Goal: Transaction & Acquisition: Purchase product/service

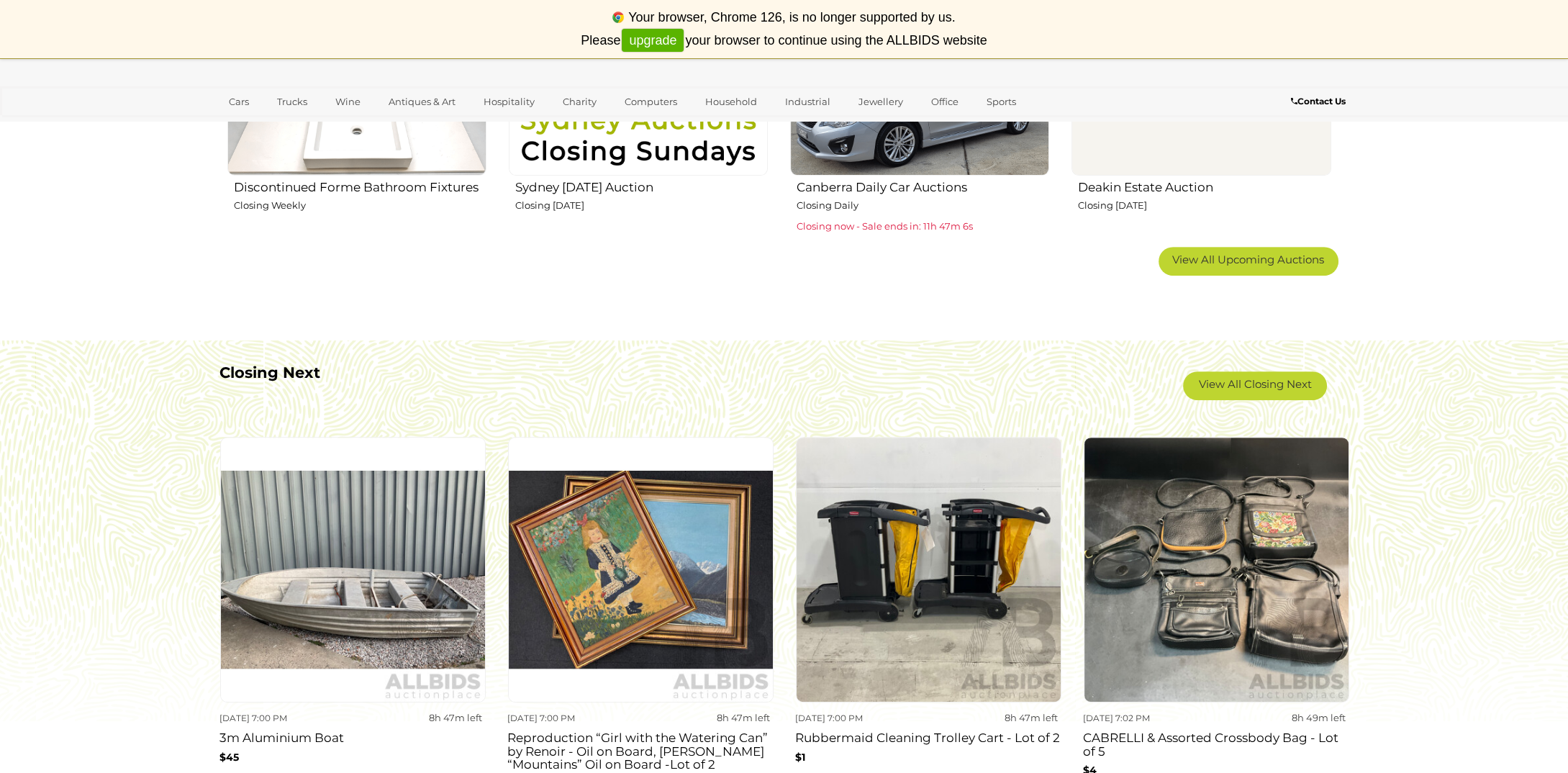
scroll to position [1080, 0]
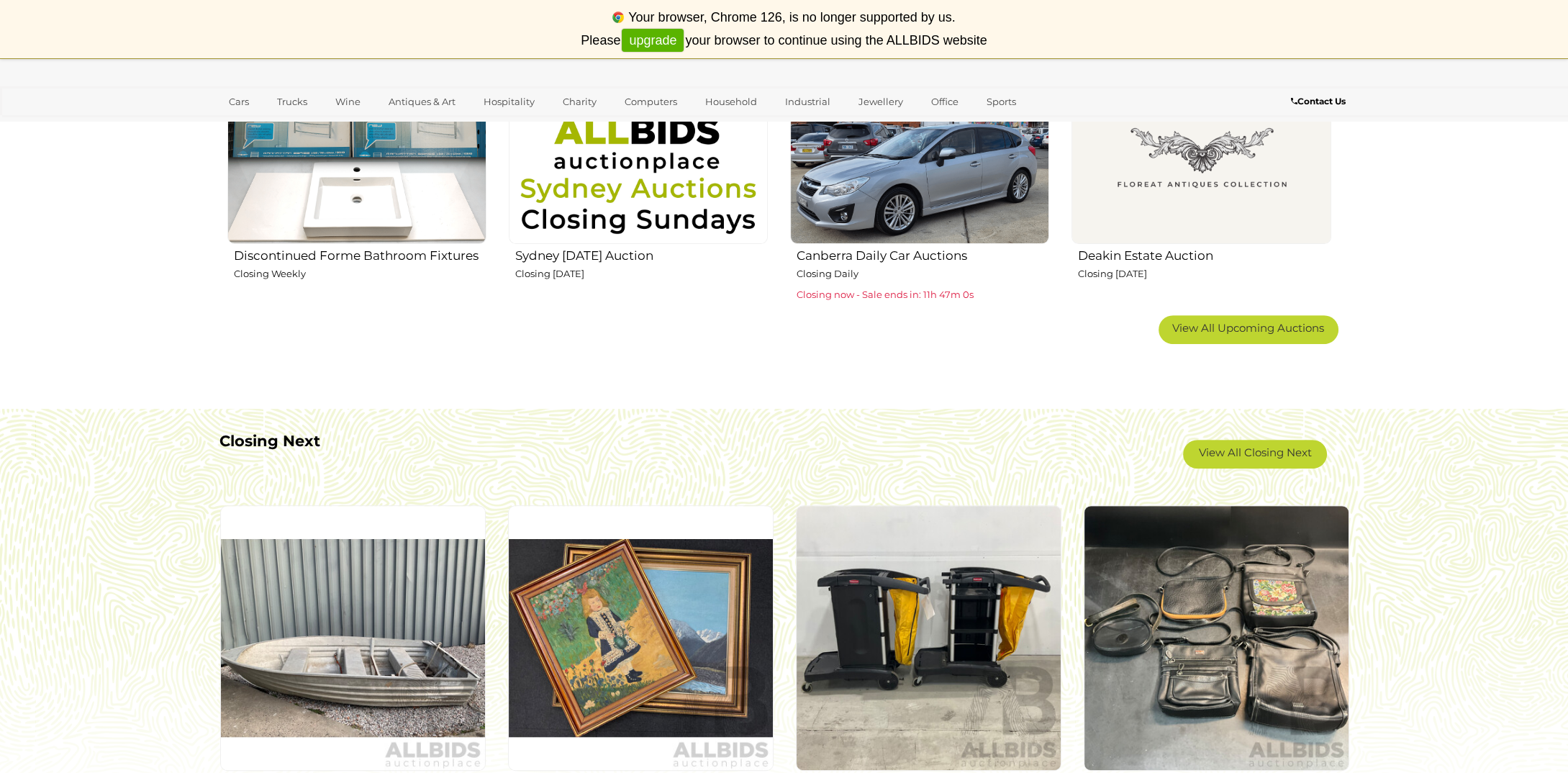
click at [559, 217] on img at bounding box center [637, 113] width 259 height 259
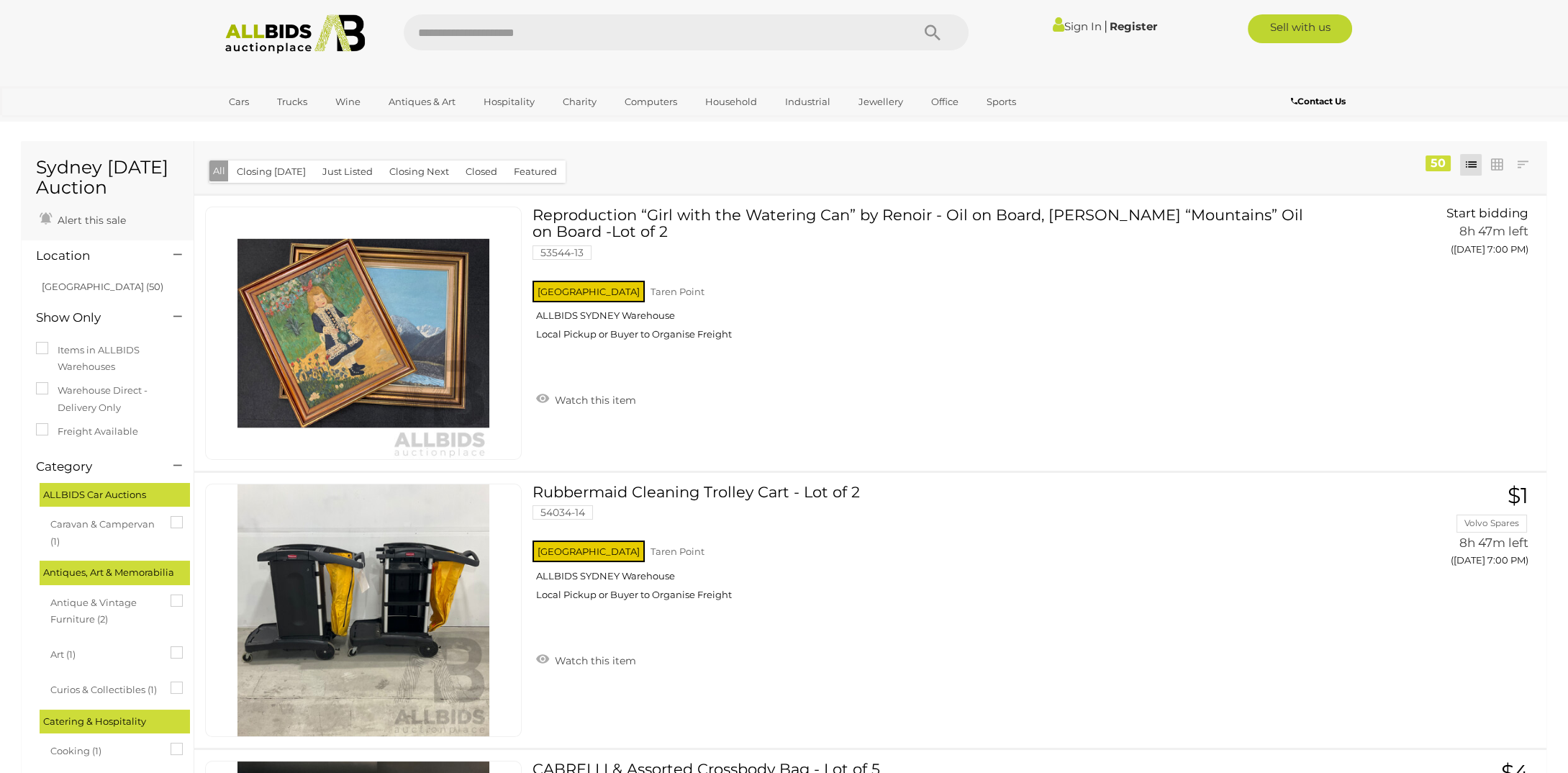
click at [436, 34] on input "text" at bounding box center [650, 32] width 494 height 36
type input "****"
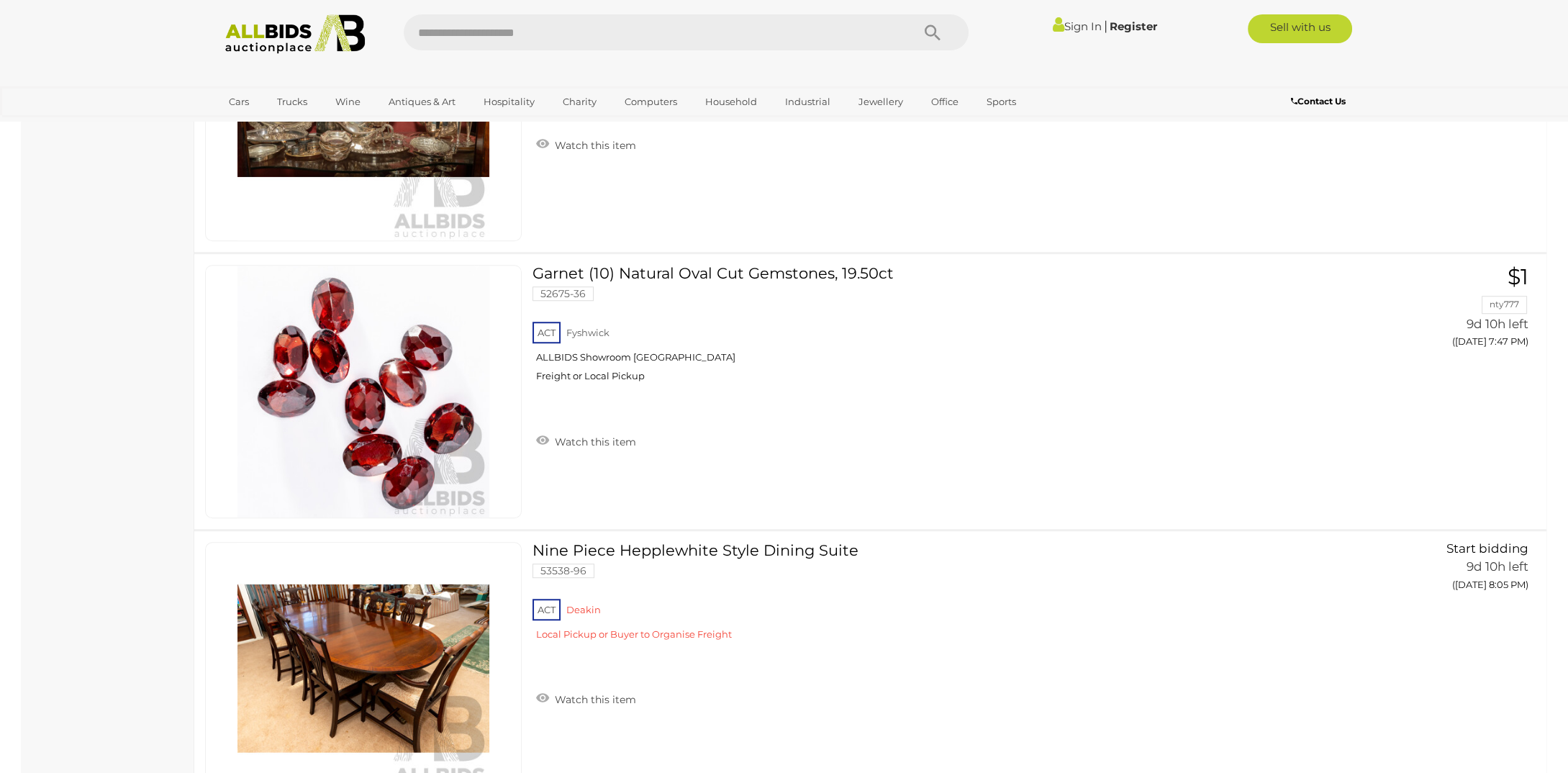
scroll to position [13245, 0]
click at [456, 31] on input "text" at bounding box center [650, 32] width 494 height 36
type input "*****"
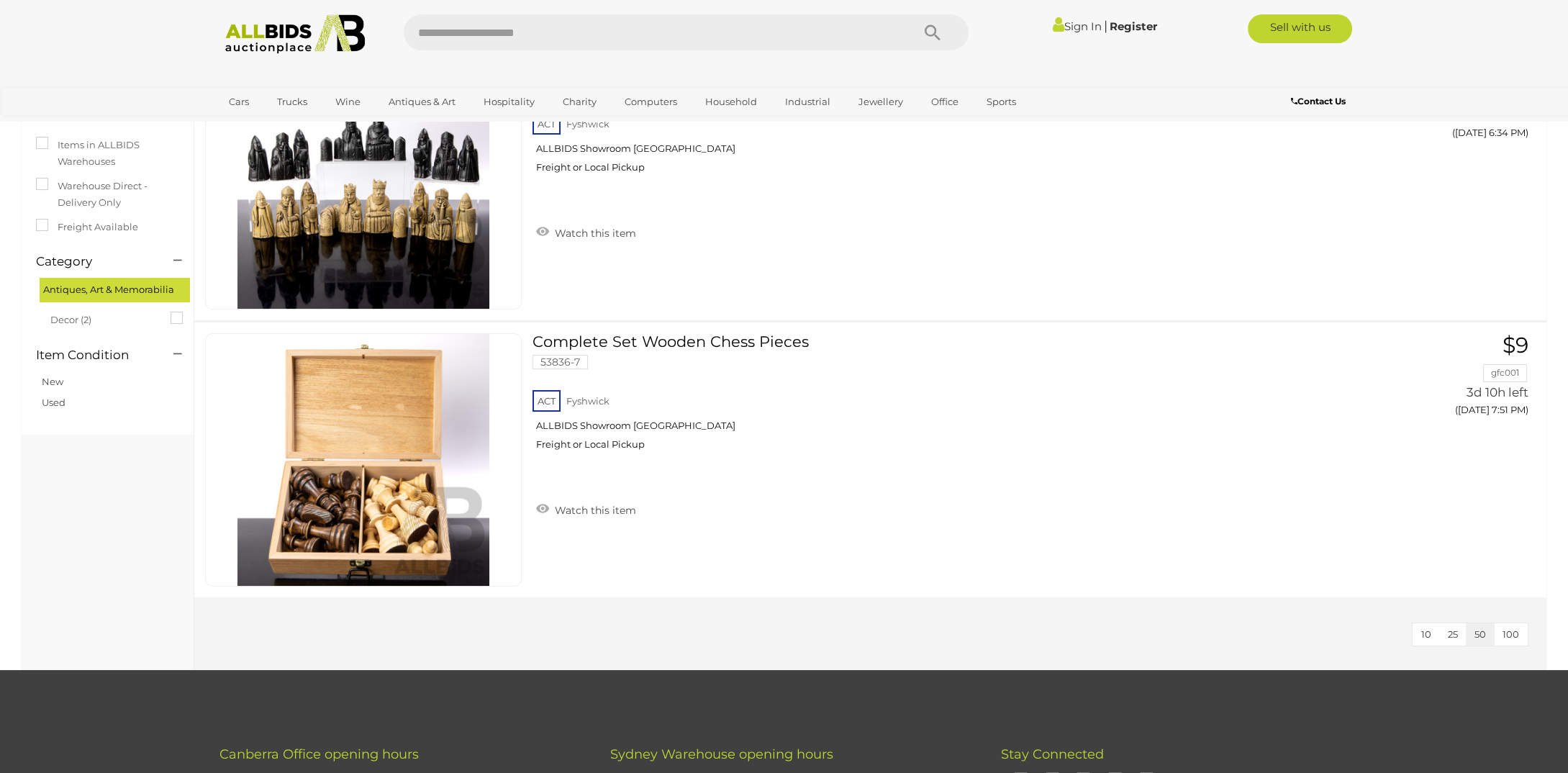
scroll to position [72, 0]
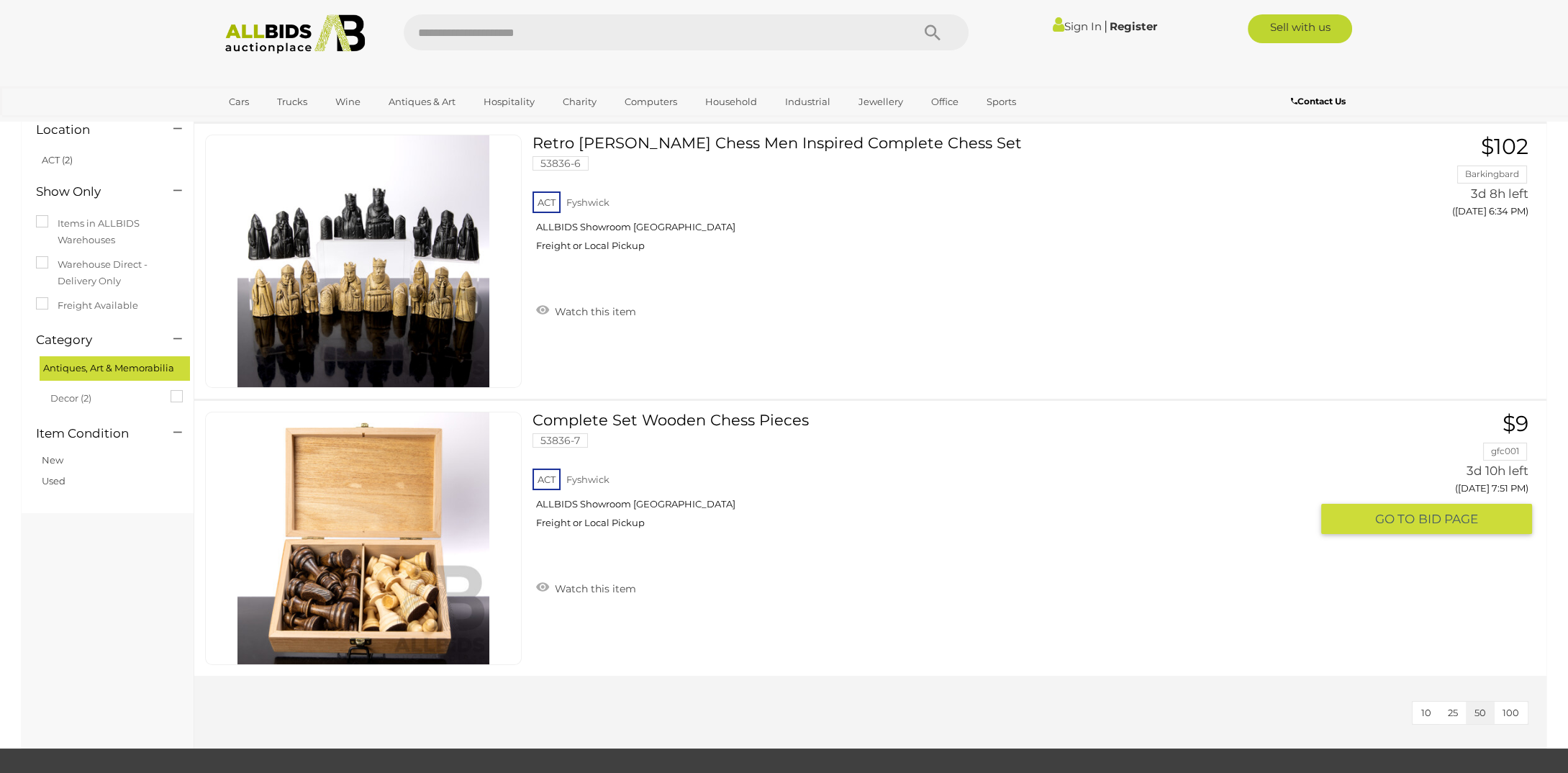
click at [703, 421] on link "Complete Set Wooden Chess Pieces 53836-7 ACT Fyshwick ALLBIDS Showroom Fyshwick" at bounding box center [927, 476] width 767 height 128
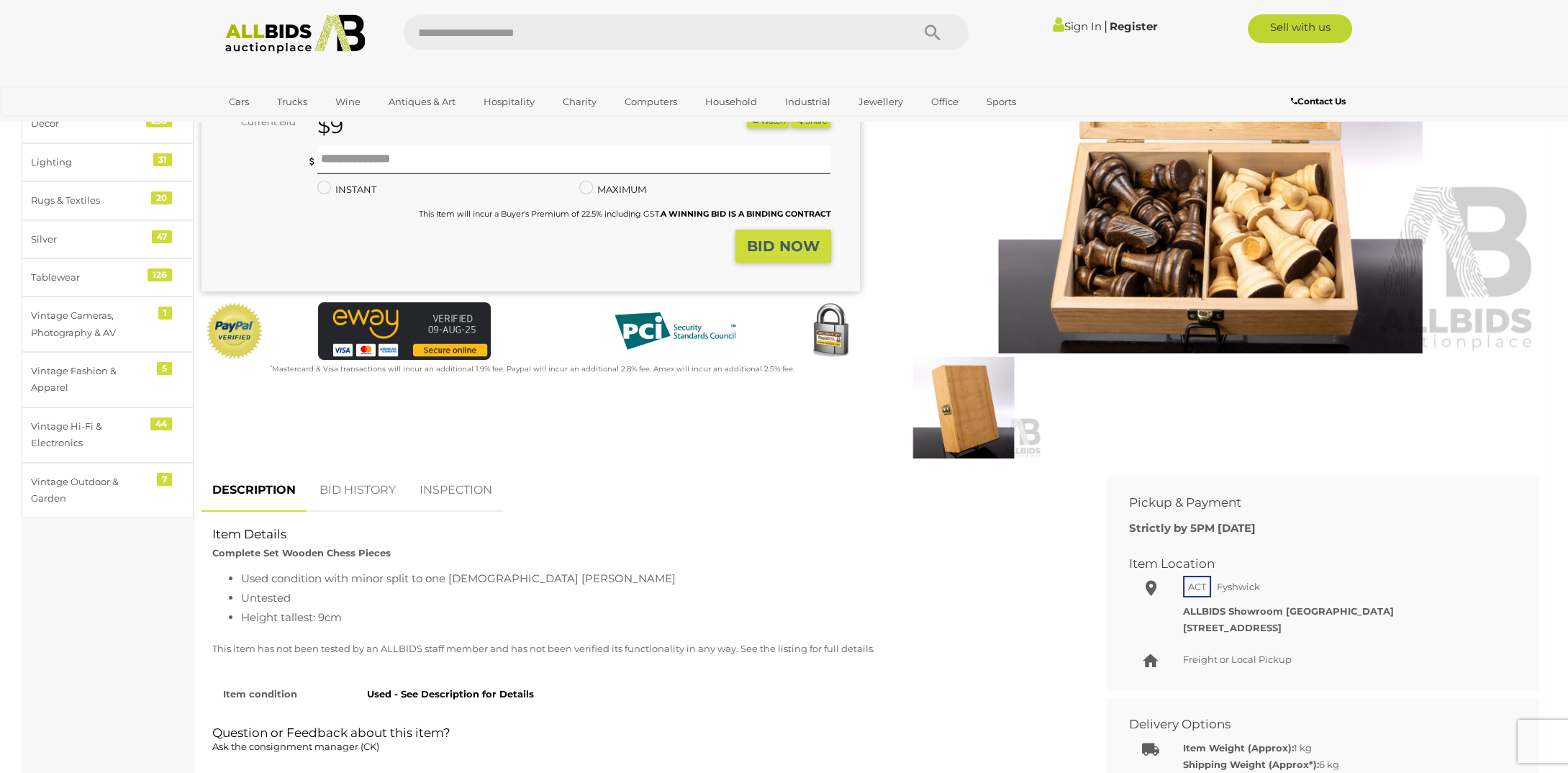
scroll to position [144, 0]
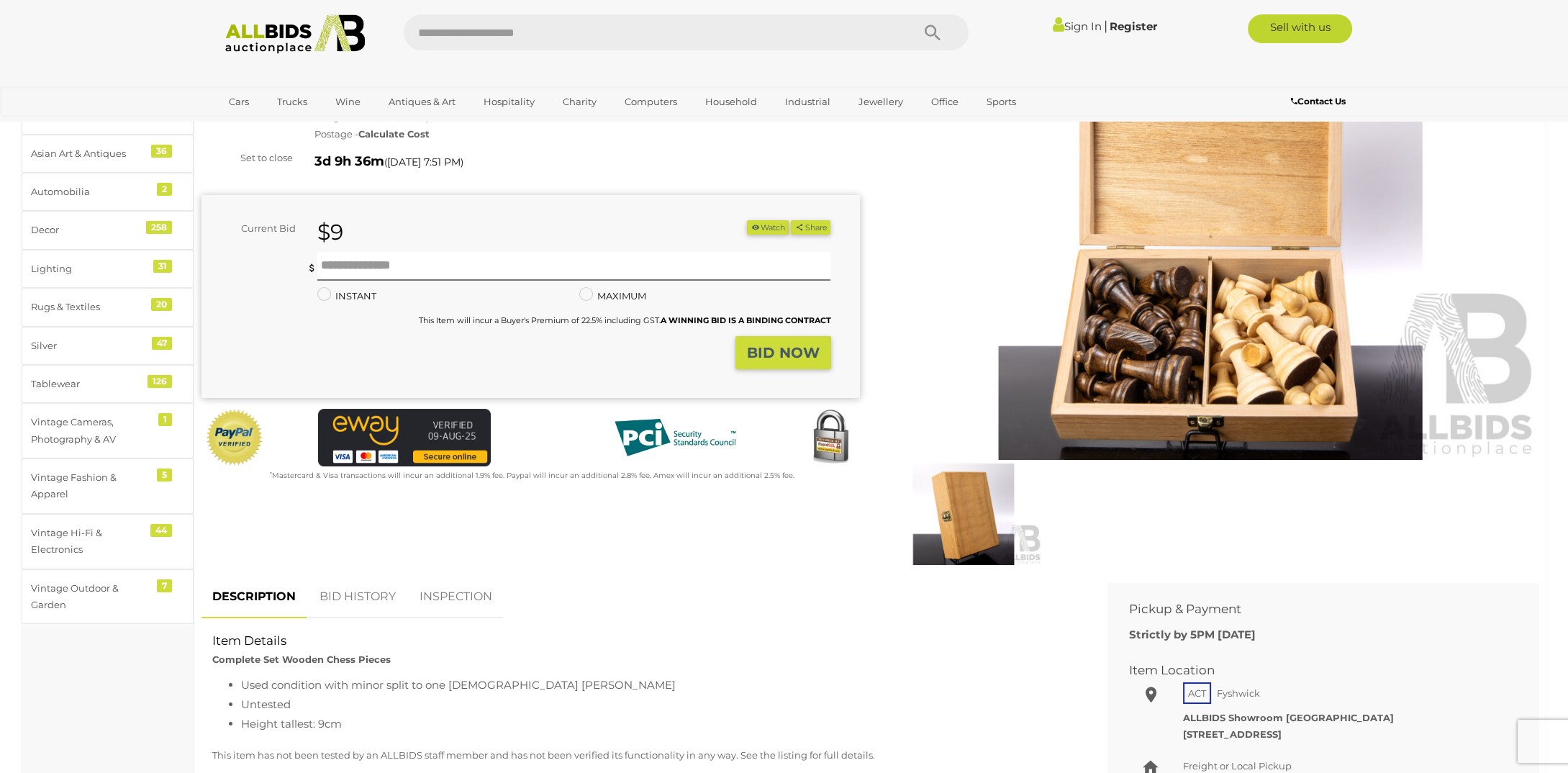
click at [1279, 350] on img at bounding box center [1210, 247] width 658 height 424
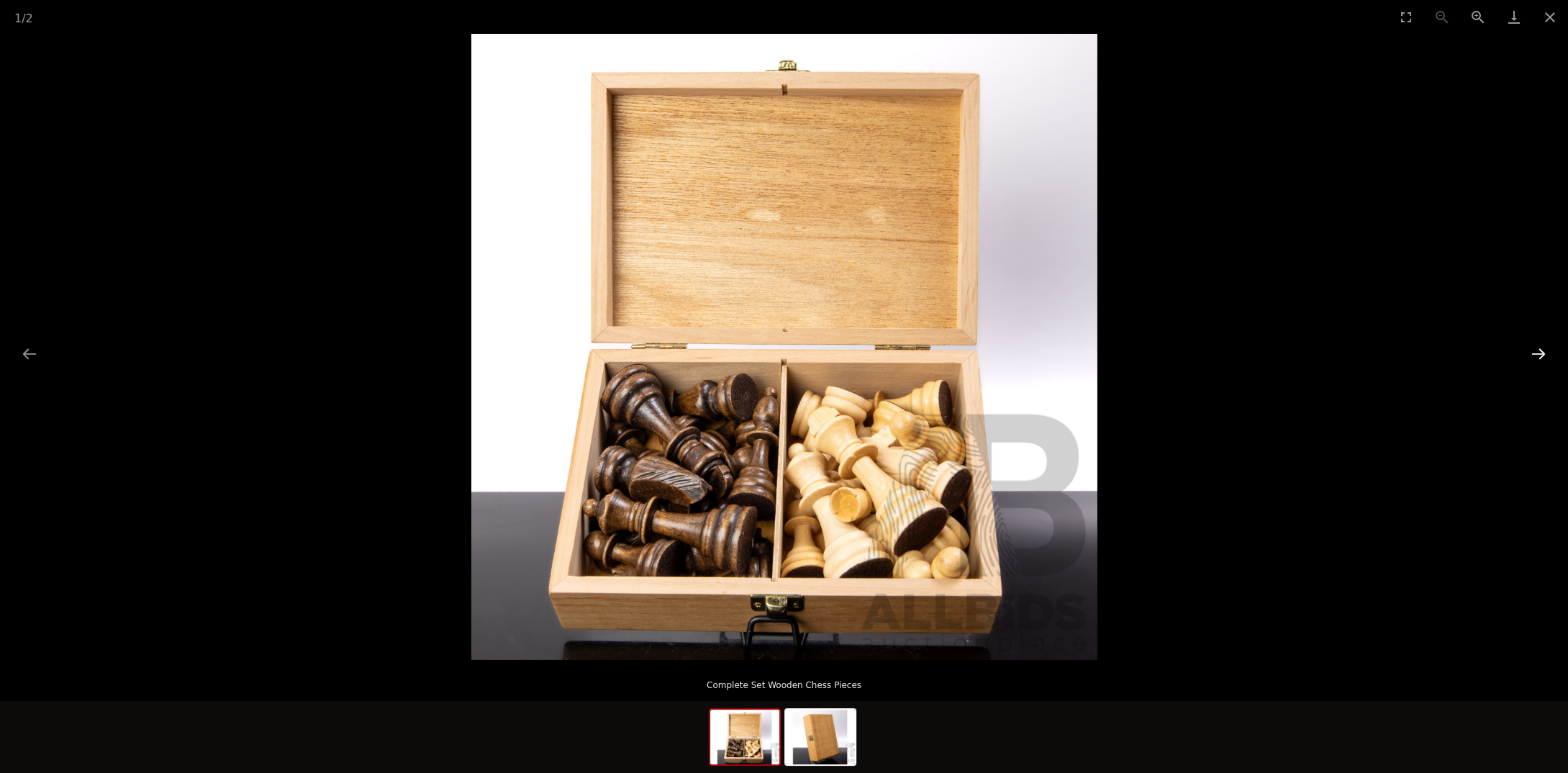
click at [1532, 351] on button "Next slide" at bounding box center [1538, 354] width 30 height 28
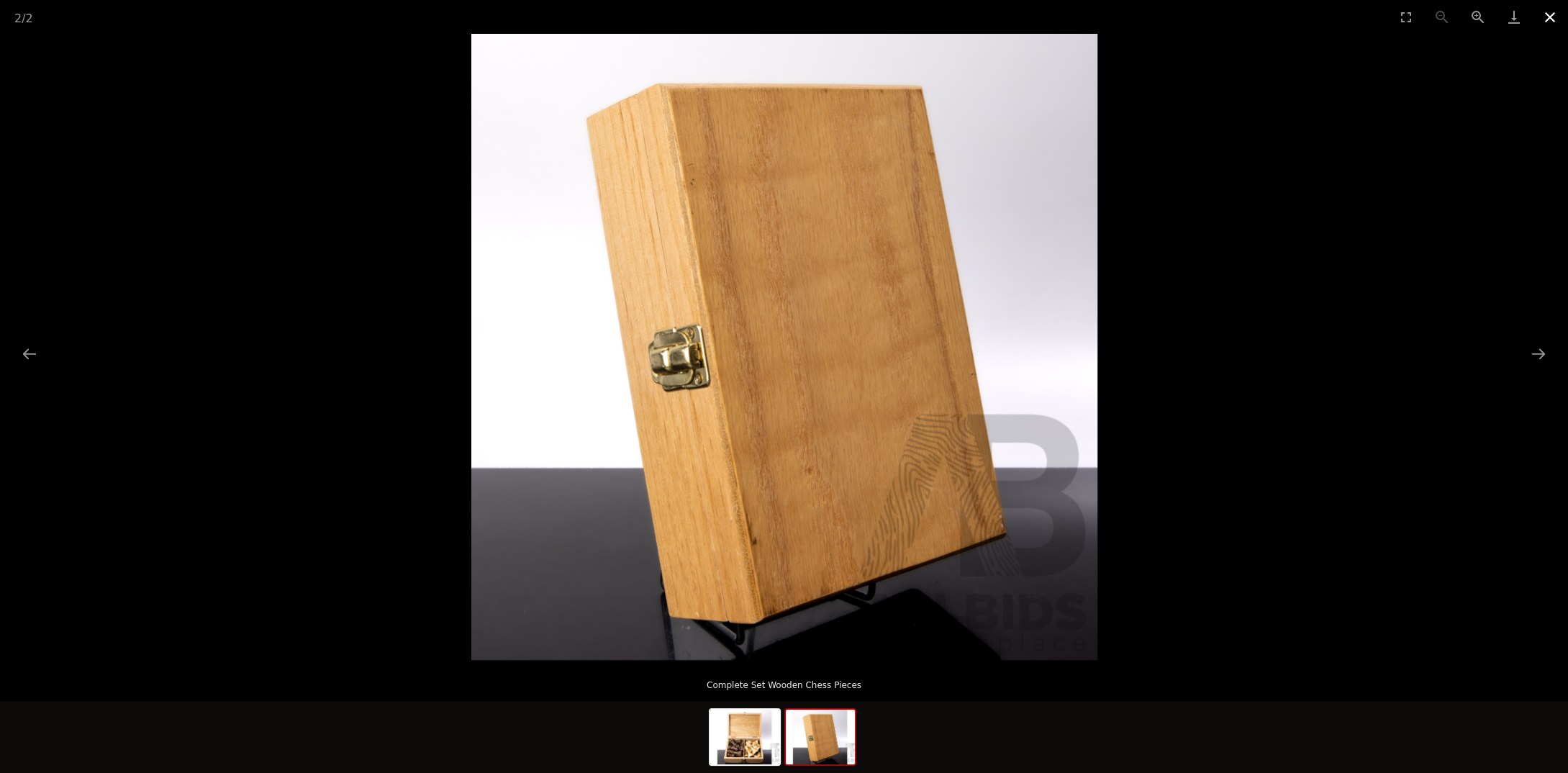
click at [1557, 16] on button "Close gallery" at bounding box center [1549, 17] width 36 height 34
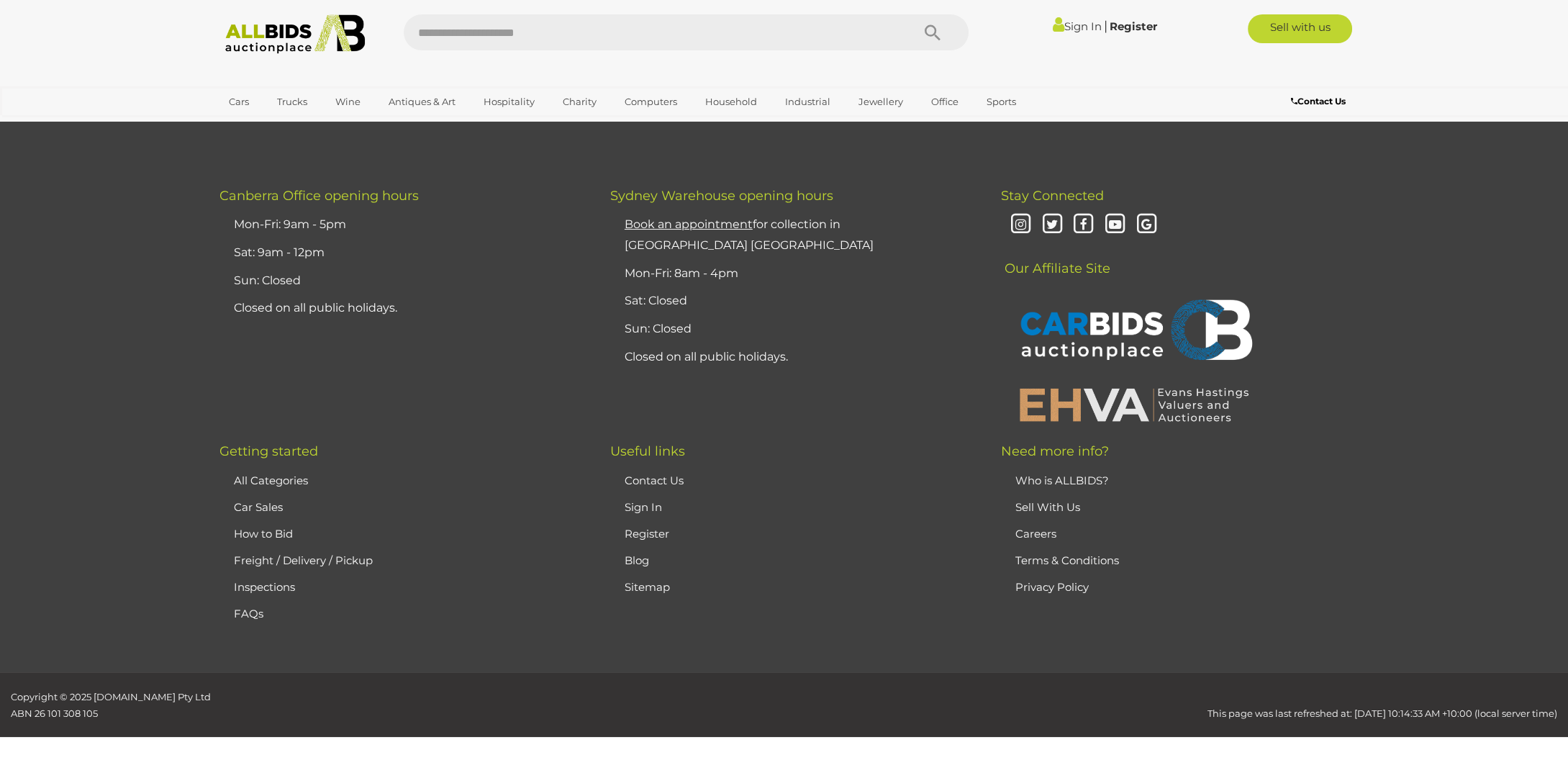
scroll to position [419, 0]
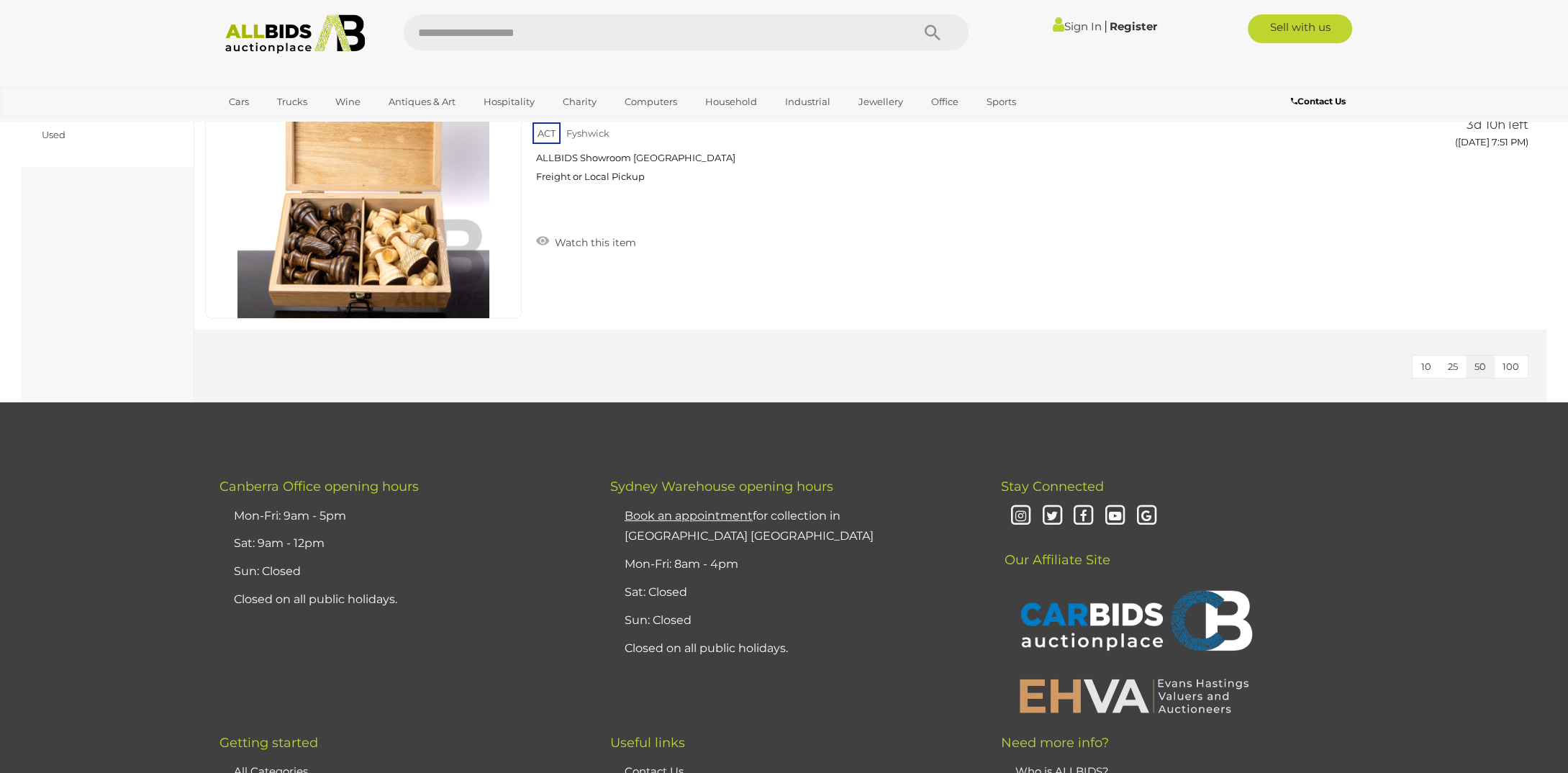
click at [291, 21] on img at bounding box center [295, 34] width 156 height 40
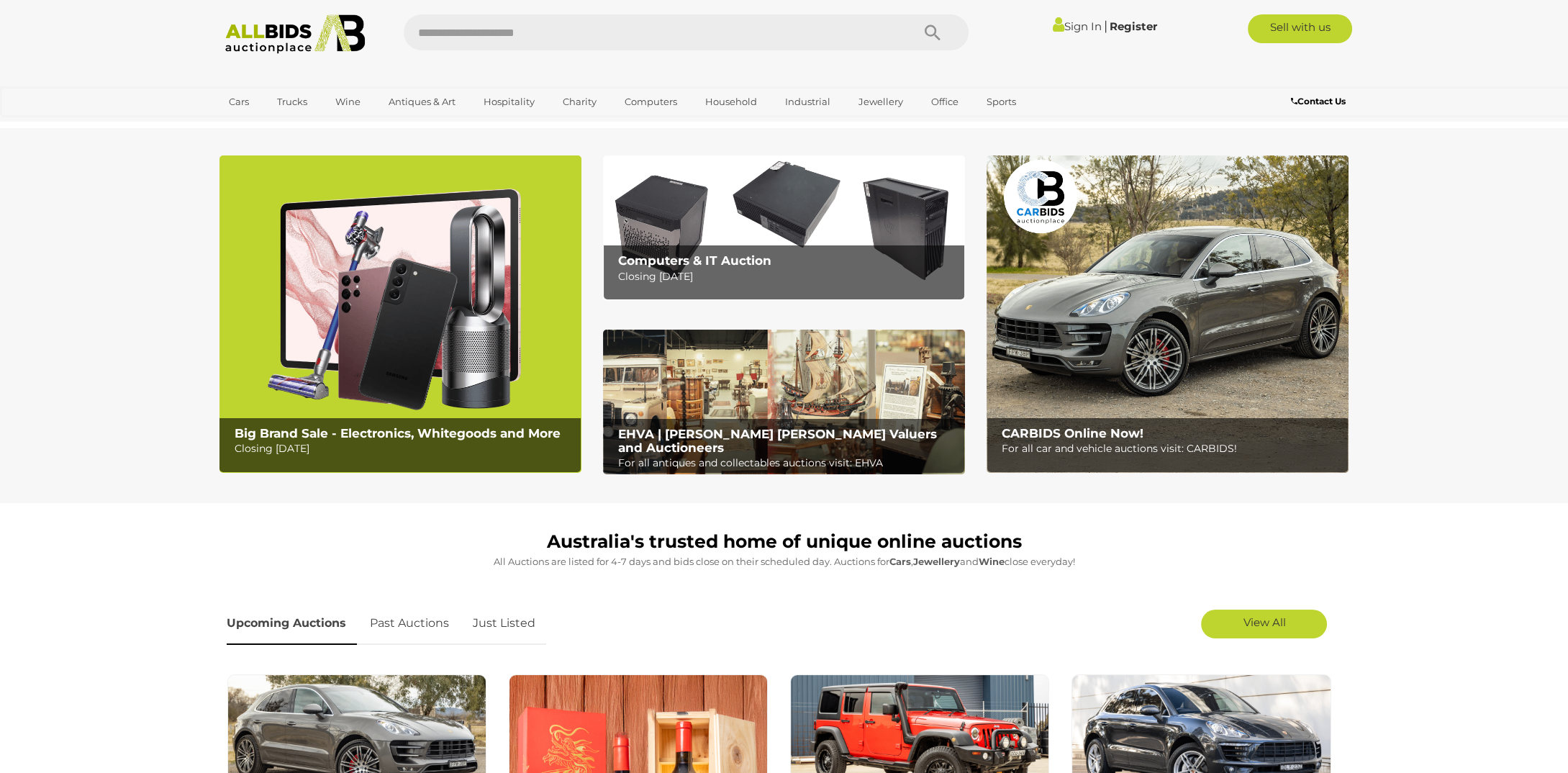
click at [464, 36] on input "text" at bounding box center [650, 32] width 494 height 36
type input "*******"
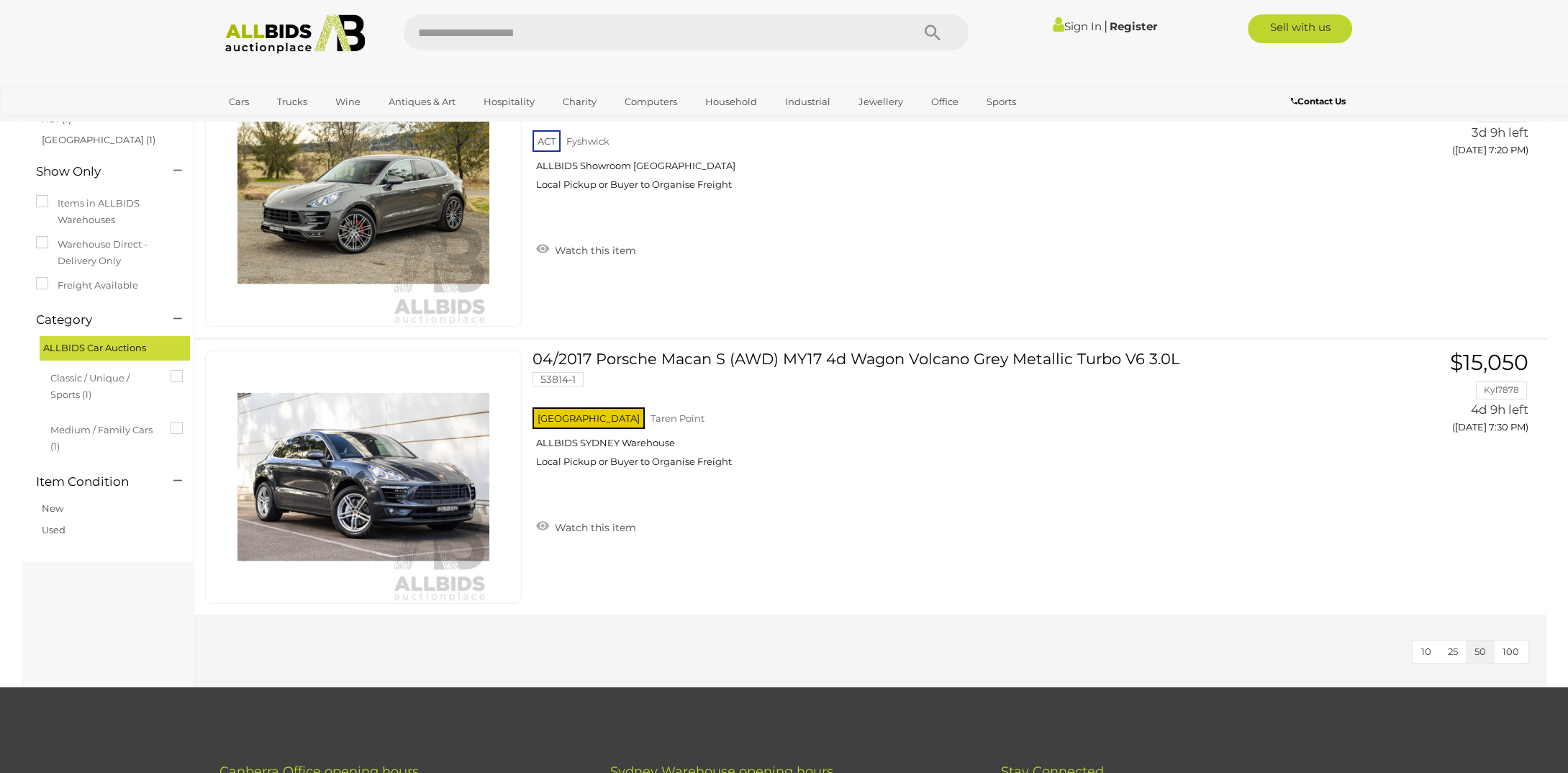
scroll to position [72, 0]
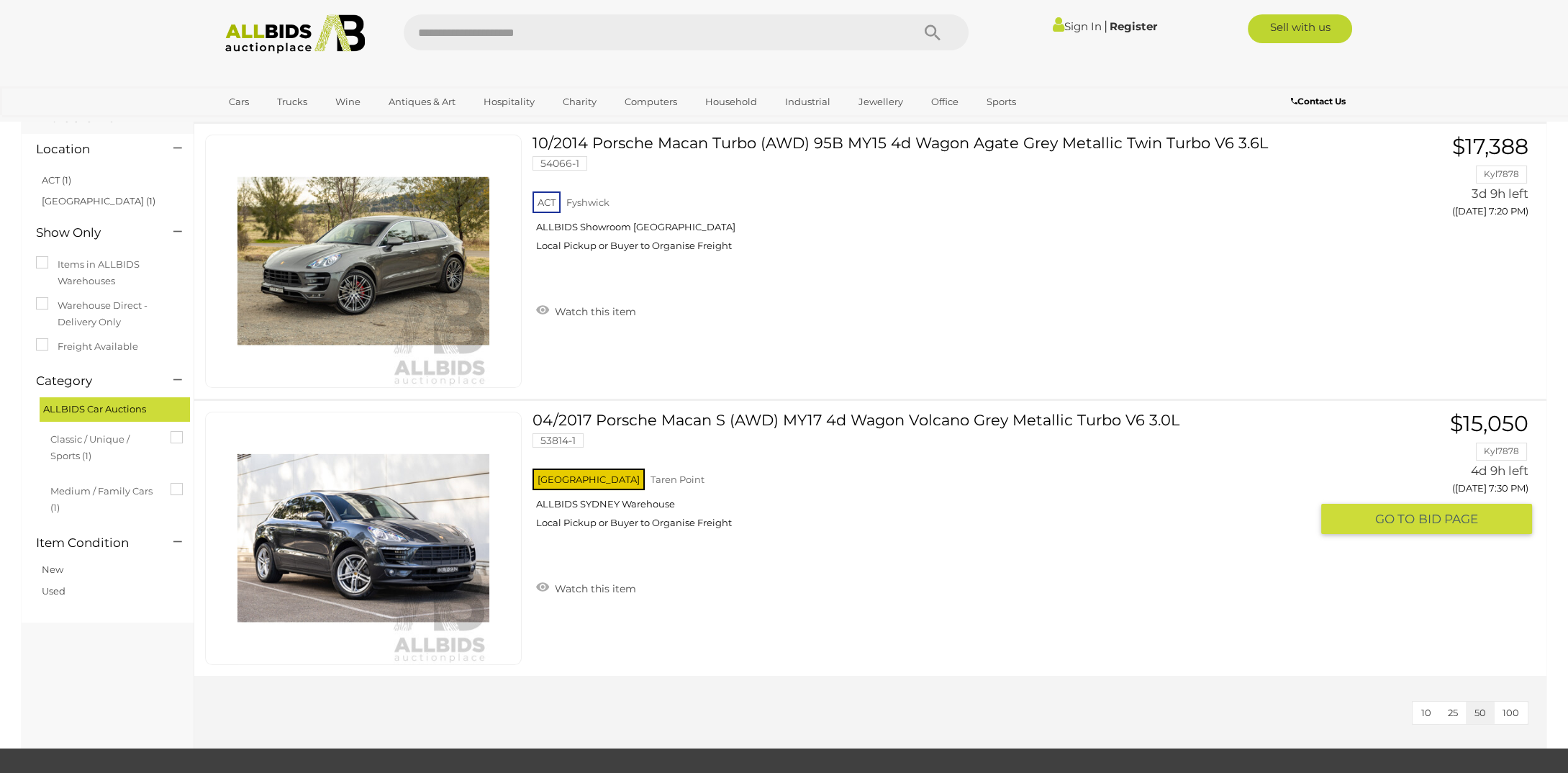
click at [1022, 421] on link "04/2017 Porsche Macan S (AWD) MY17 4d Wagon Volcano Grey Metallic Turbo V6 3.0L…" at bounding box center [927, 476] width 767 height 128
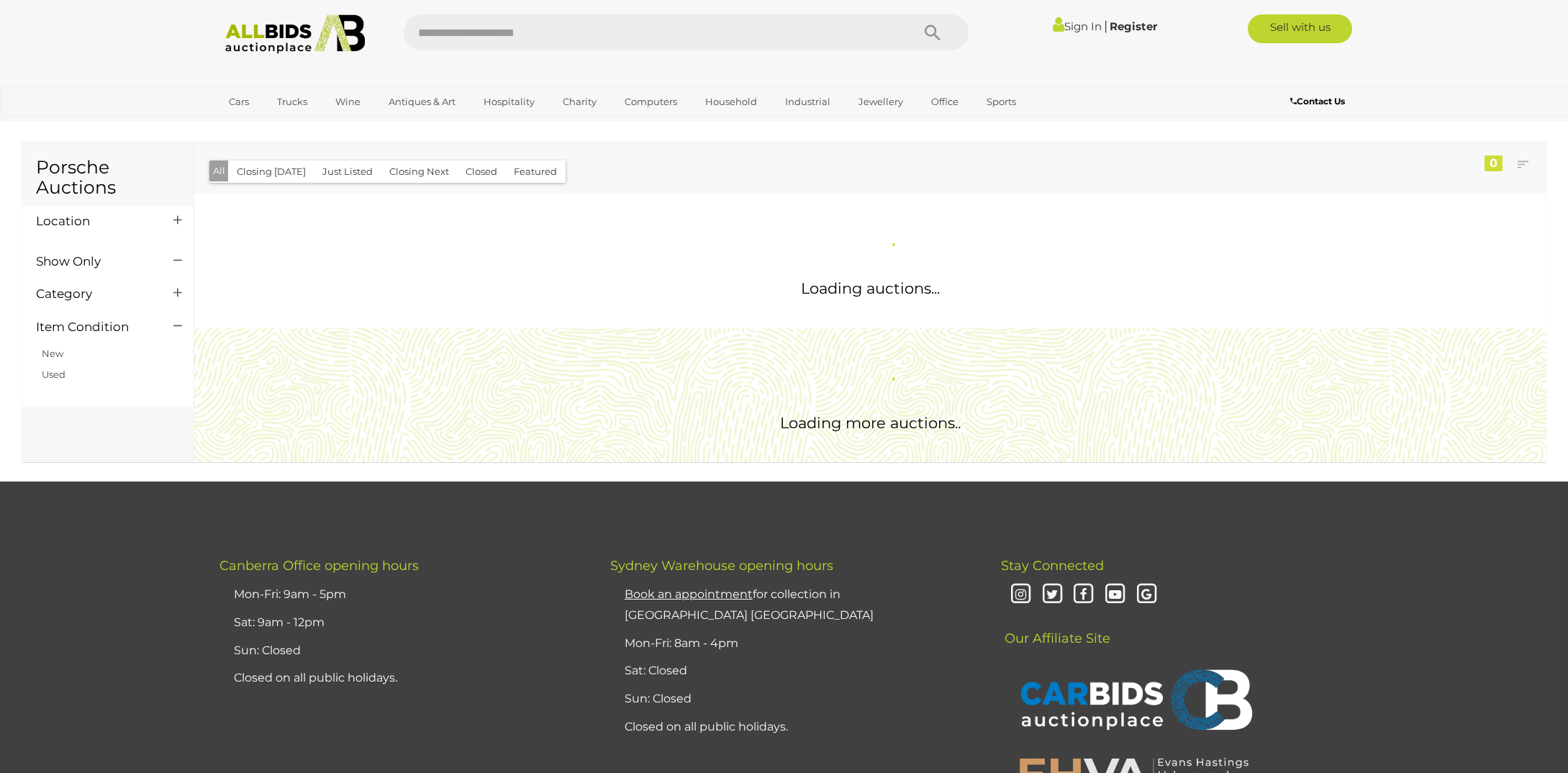
scroll to position [72, 0]
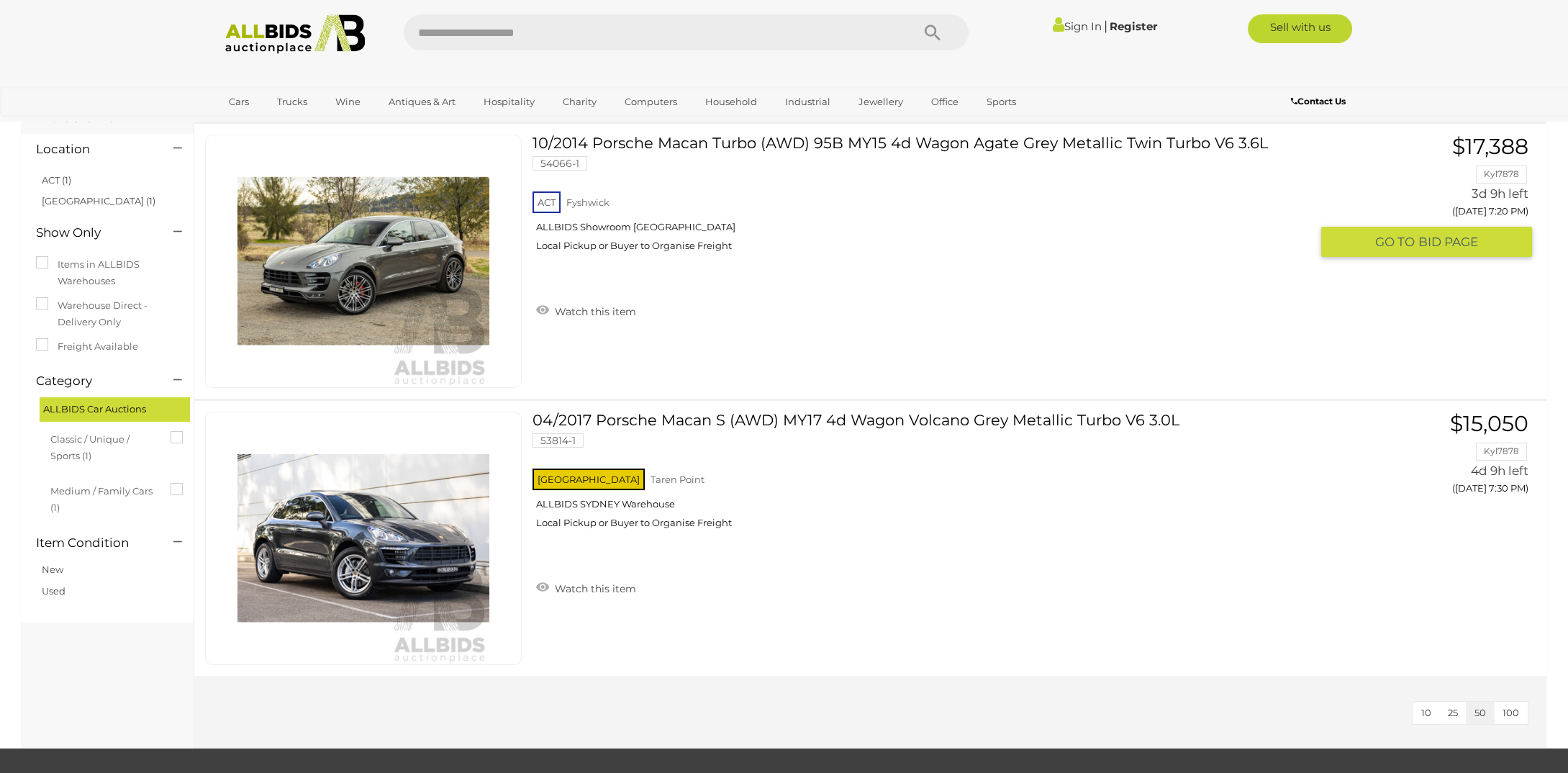
click at [649, 144] on link "10/2014 Porsche Macan Turbo (AWD) 95B MY15 4d Wagon Agate Grey Metallic Twin Tu…" at bounding box center [927, 199] width 767 height 128
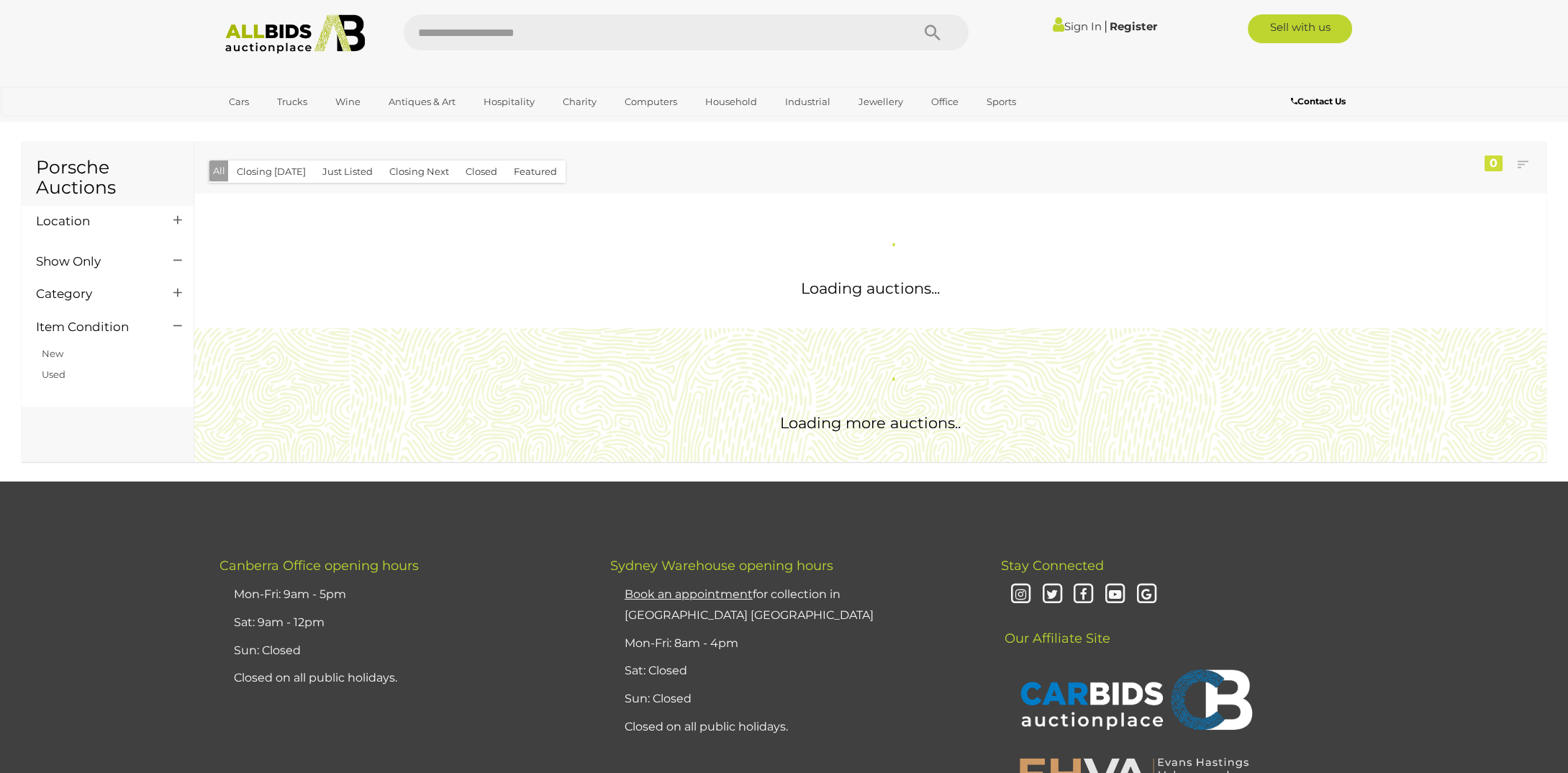
scroll to position [72, 0]
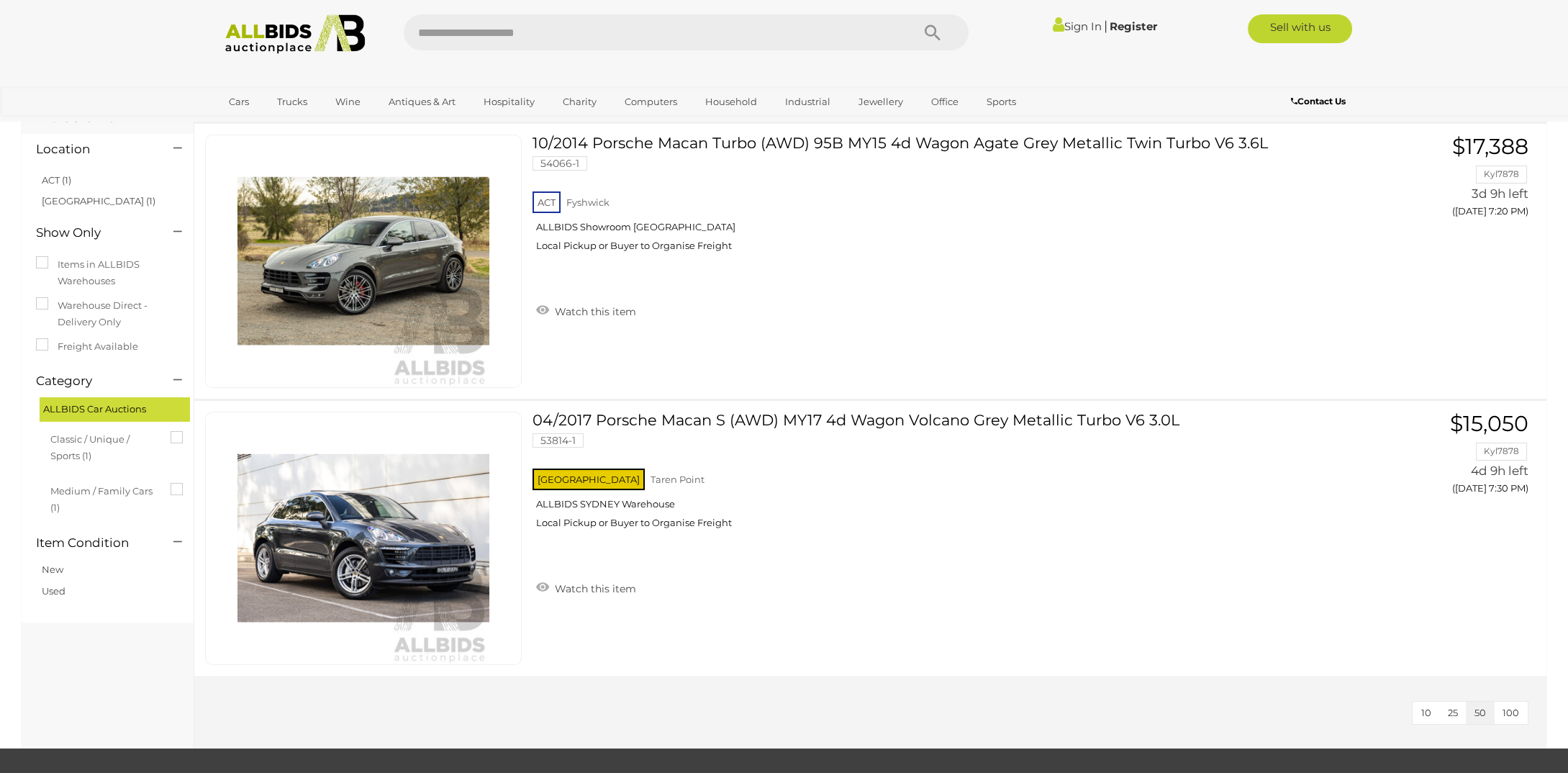
click at [323, 26] on img at bounding box center [295, 34] width 156 height 40
